Goal: Check status: Check status

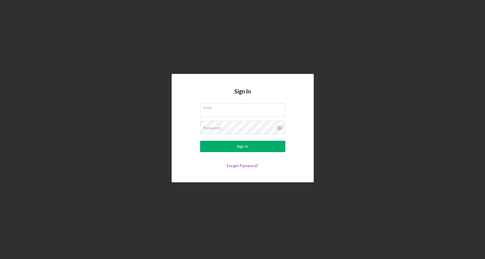
type input "[EMAIL_ADDRESS][DOMAIN_NAME]"
click at [200, 141] on button "Sign In" at bounding box center [242, 146] width 85 height 11
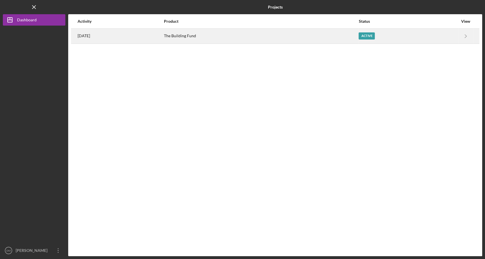
click at [198, 35] on div "The Building Fund" at bounding box center [261, 36] width 194 height 14
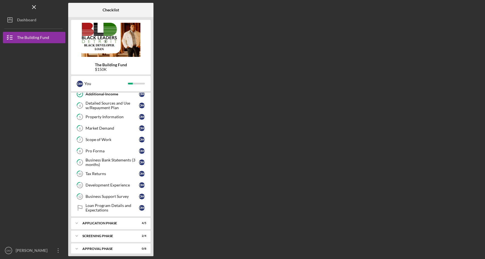
scroll to position [52, 0]
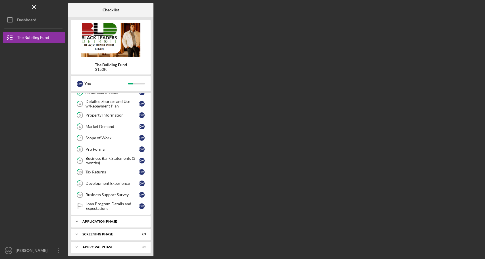
click at [108, 216] on div "Icon/Expander Application Phase 4 / 5" at bounding box center [111, 221] width 80 height 11
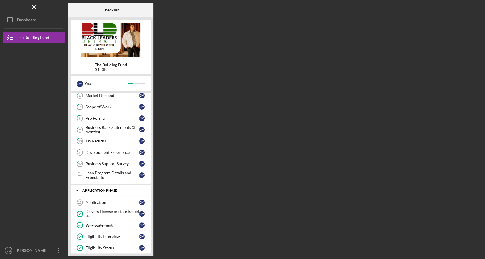
scroll to position [111, 0]
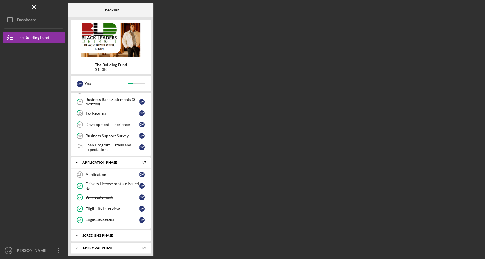
click at [101, 234] on div "Screening Phase" at bounding box center [112, 235] width 61 height 3
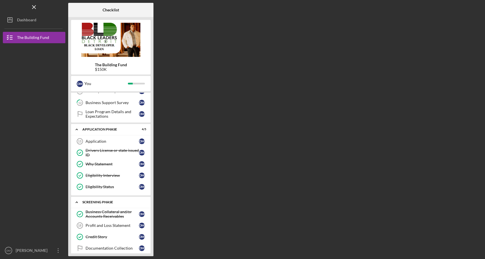
scroll to position [158, 0]
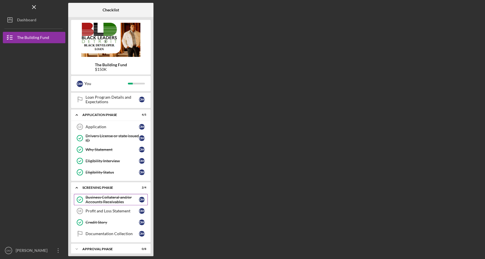
click at [109, 197] on div "Business Collateral and/or Accounts Receivables" at bounding box center [112, 199] width 53 height 9
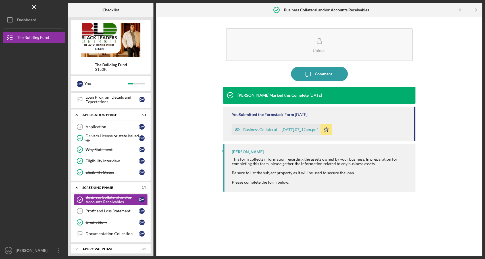
click at [268, 132] on div "Business Collateral -- [DATE] 07_12am.pdf" at bounding box center [280, 129] width 75 height 5
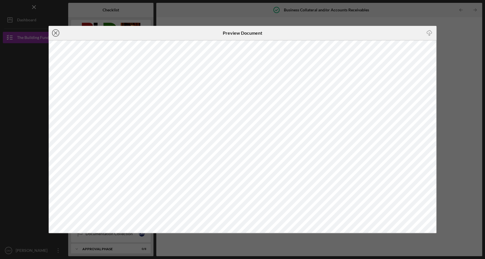
click at [55, 35] on icon "Icon/Close" at bounding box center [56, 33] width 14 height 14
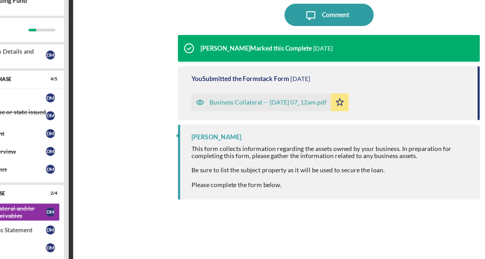
click at [194, 158] on div "Upload Icon/Message Comment [PERSON_NAME] Marked this Complete [DATE] You Submi…" at bounding box center [319, 136] width 320 height 233
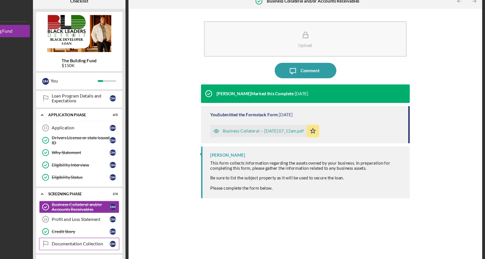
click at [103, 231] on div "Documentation Collection" at bounding box center [112, 233] width 53 height 5
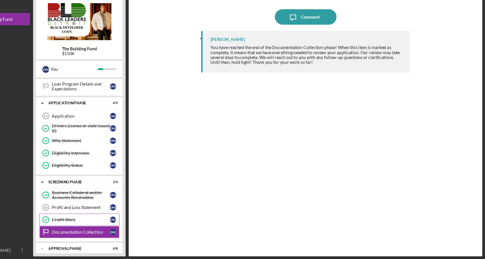
click at [101, 216] on link "Credit Story Credit Story [PERSON_NAME]" at bounding box center [111, 221] width 74 height 11
